Goal: Share content: Share content

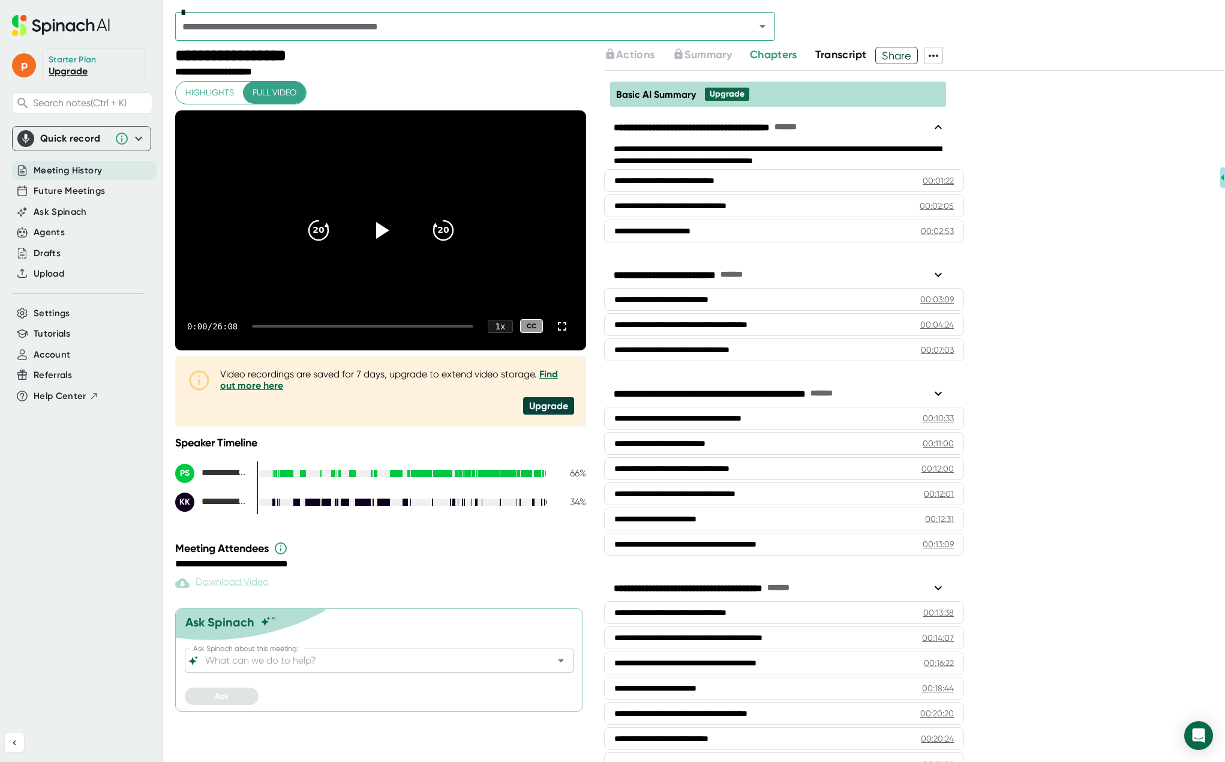
click at [904, 53] on span "Share" at bounding box center [896, 55] width 41 height 21
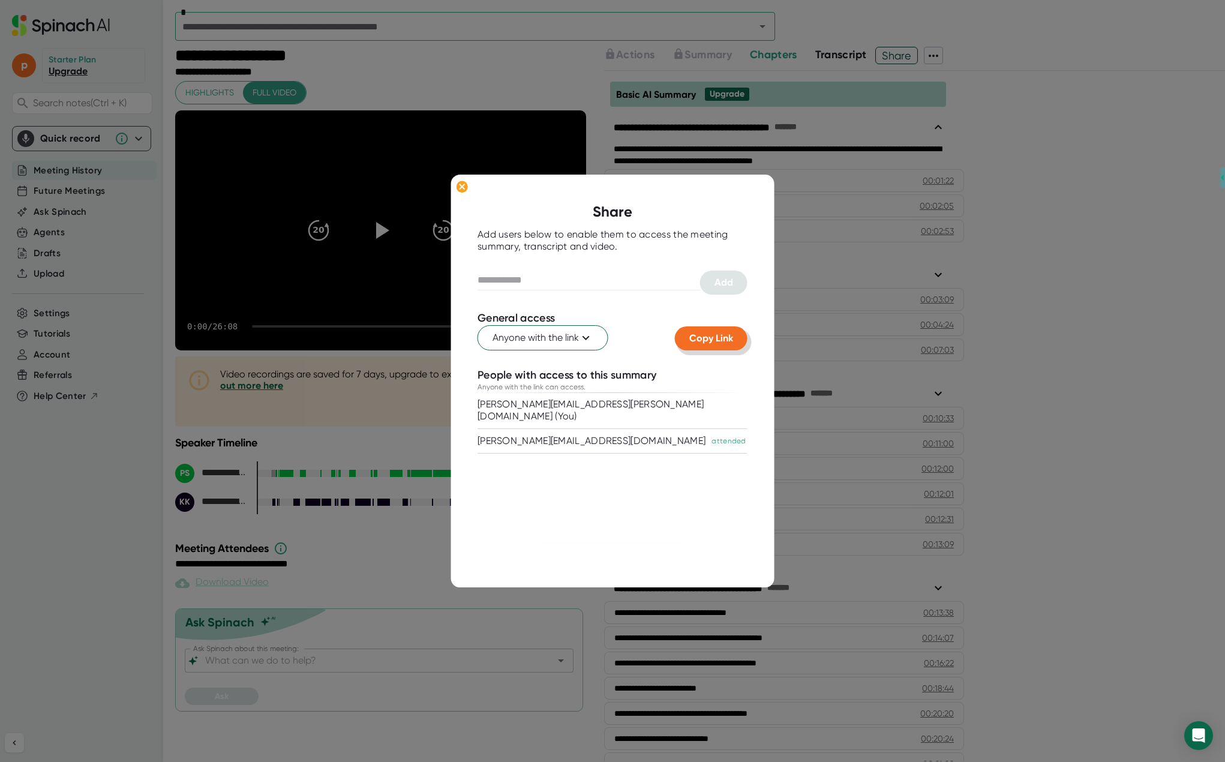
click at [704, 342] on span "Copy Link" at bounding box center [711, 337] width 44 height 11
click at [420, 565] on div at bounding box center [612, 381] width 1225 height 762
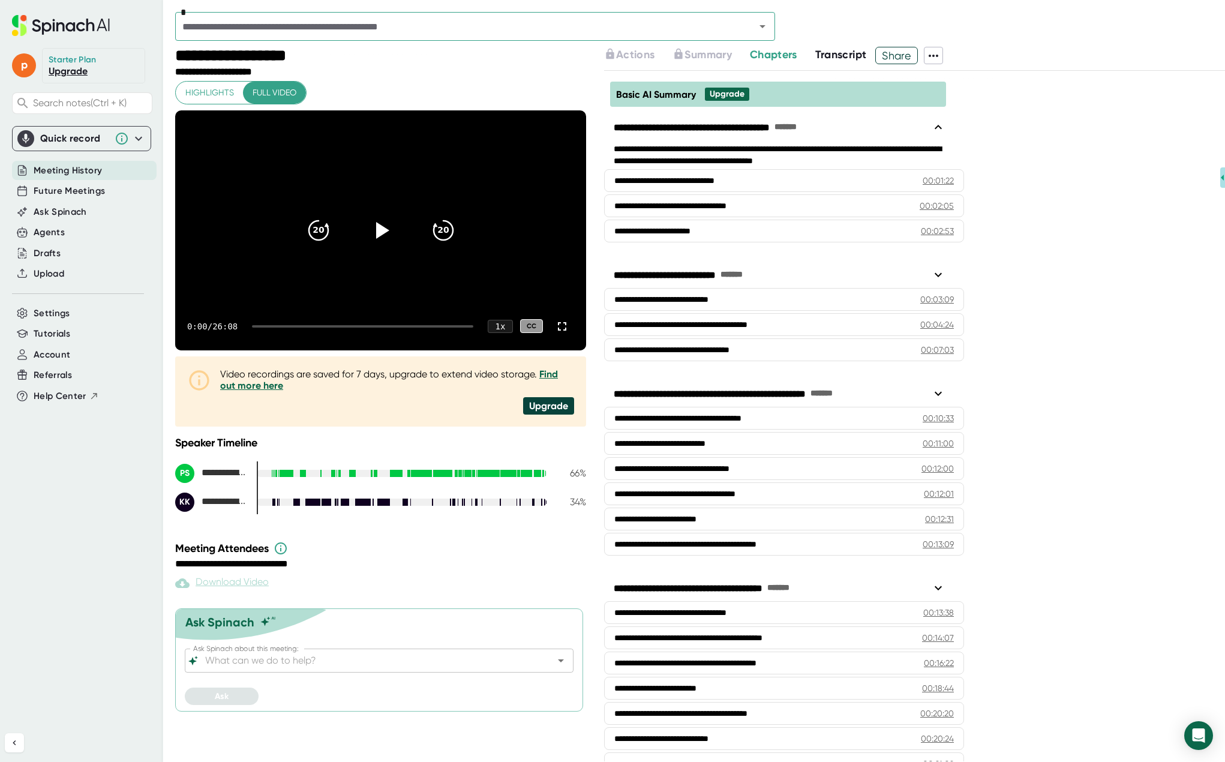
click at [849, 51] on span "Transcript" at bounding box center [841, 54] width 52 height 13
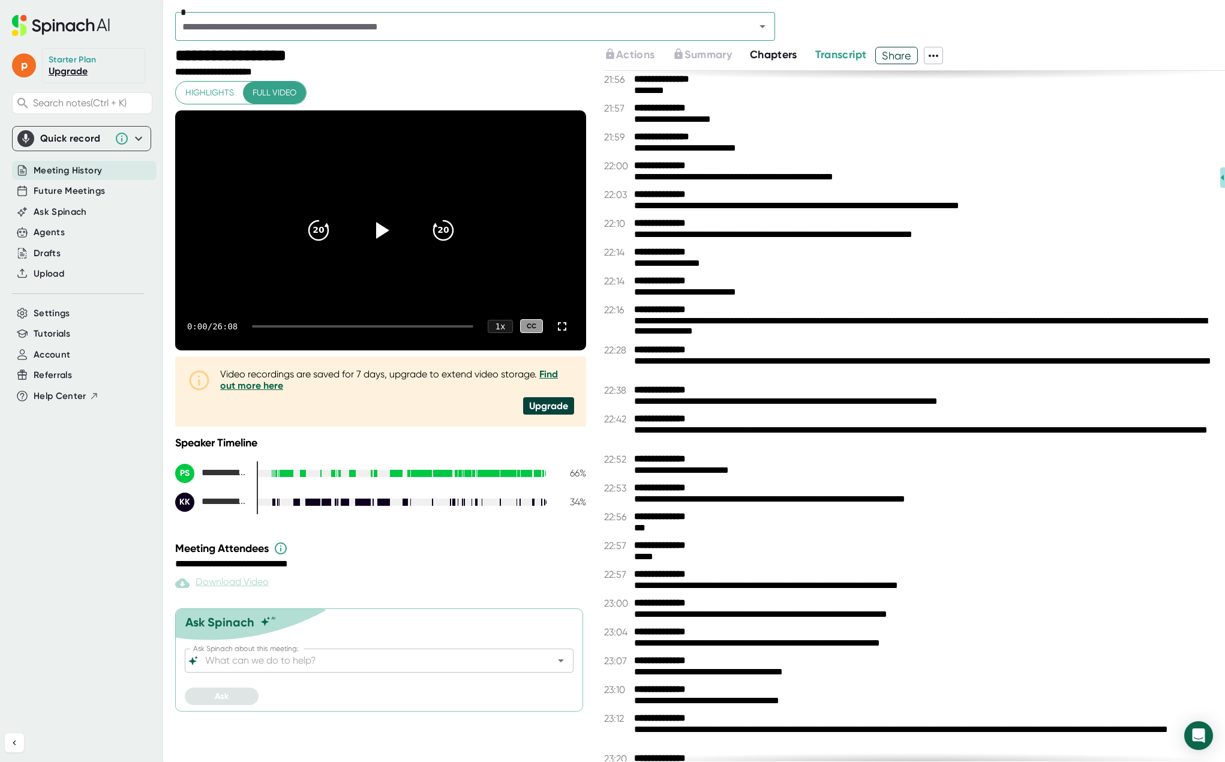
scroll to position [9371, 0]
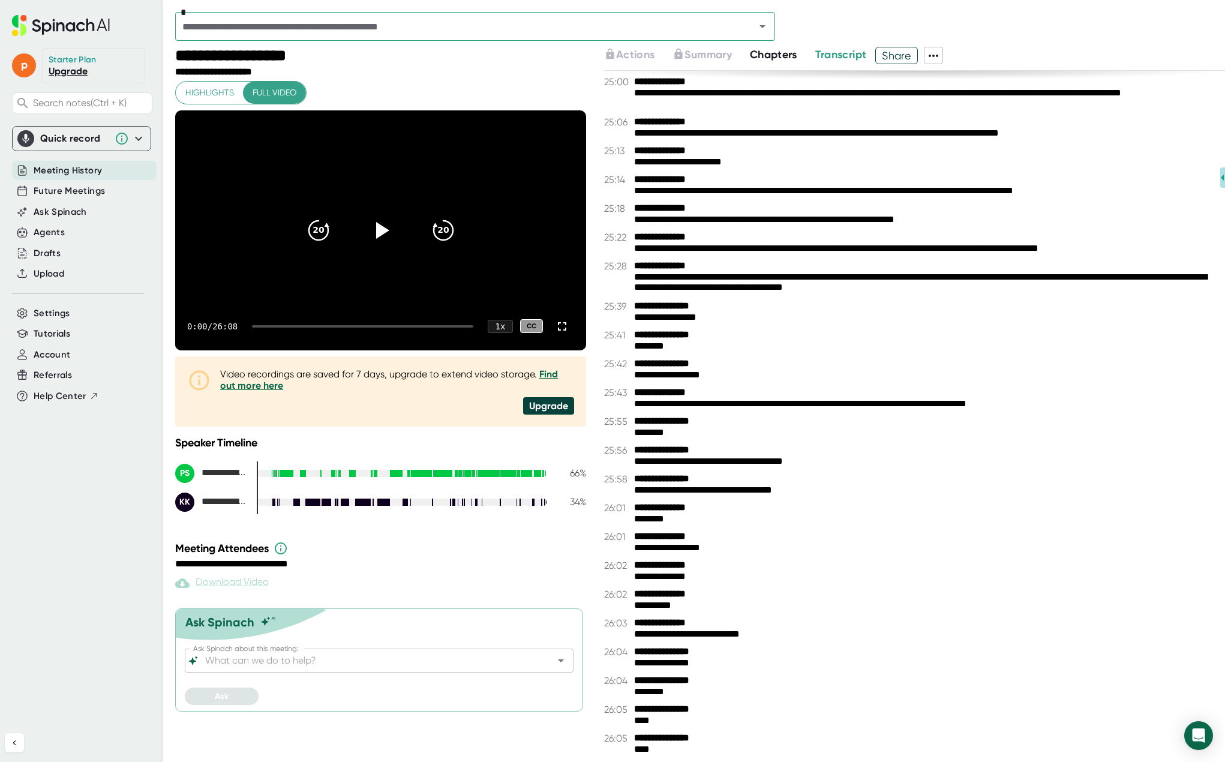
click at [938, 55] on icon at bounding box center [934, 56] width 10 height 2
